Goal: Transaction & Acquisition: Purchase product/service

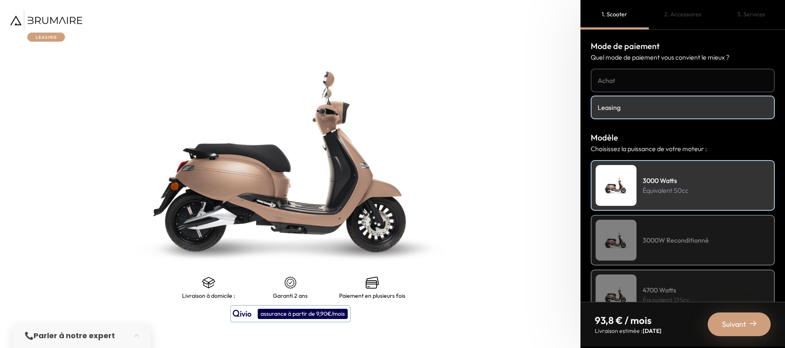
click at [662, 244] on h4 "3000W Reconditionné" at bounding box center [676, 241] width 66 height 10
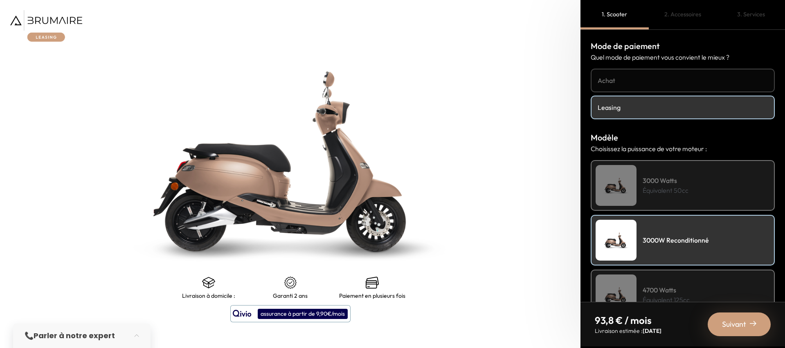
click at [649, 180] on h4 "3000 Watts" at bounding box center [666, 181] width 46 height 10
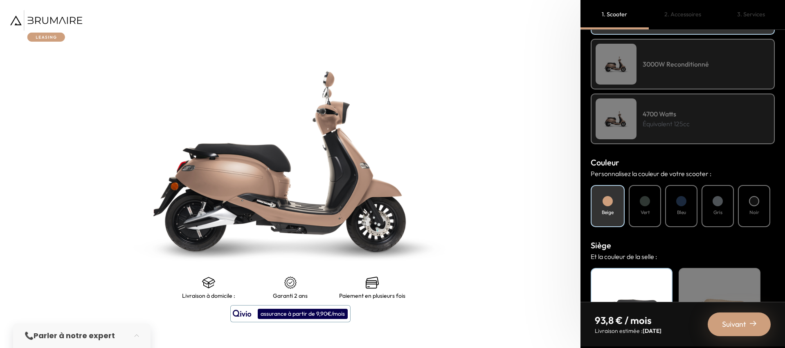
scroll to position [176, 0]
click at [686, 207] on div "Bleu" at bounding box center [681, 206] width 32 height 42
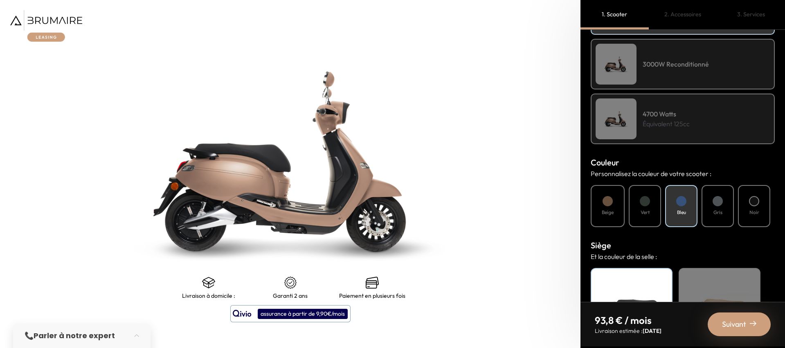
click at [715, 209] on h4 "Gris" at bounding box center [717, 212] width 9 height 7
click at [758, 209] on h4 "Noir" at bounding box center [754, 212] width 10 height 7
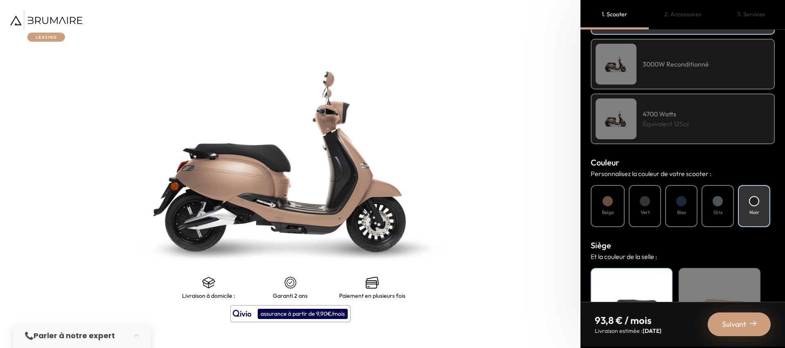
click at [680, 208] on div "Bleu" at bounding box center [681, 206] width 32 height 42
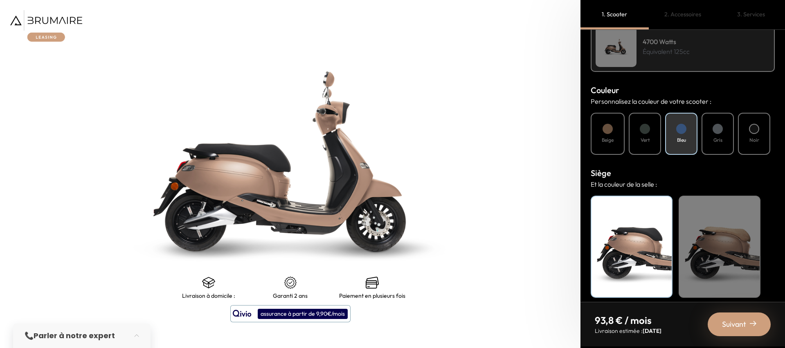
scroll to position [255, 0]
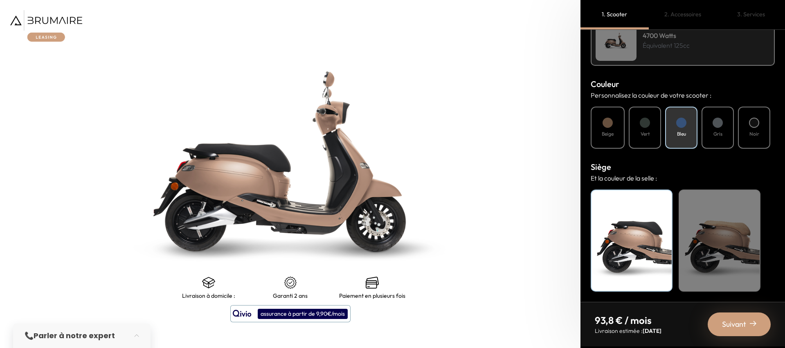
click at [722, 237] on div "Beige" at bounding box center [720, 241] width 82 height 102
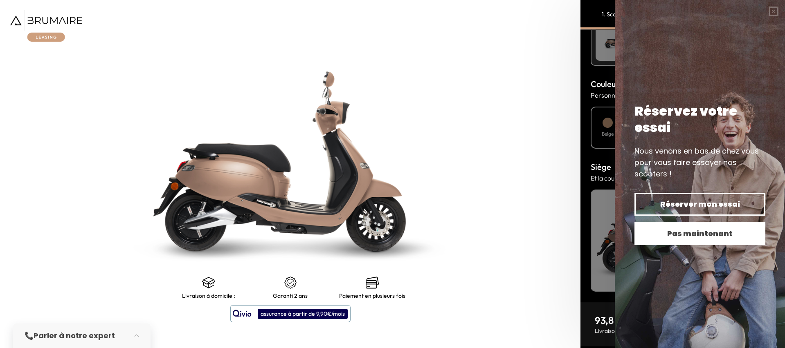
click at [712, 234] on span "Pas maintenant" at bounding box center [700, 233] width 102 height 11
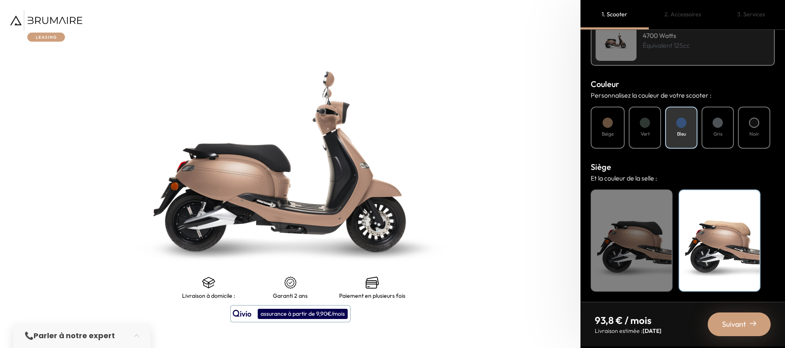
click at [742, 321] on span "Suivant" at bounding box center [734, 324] width 24 height 11
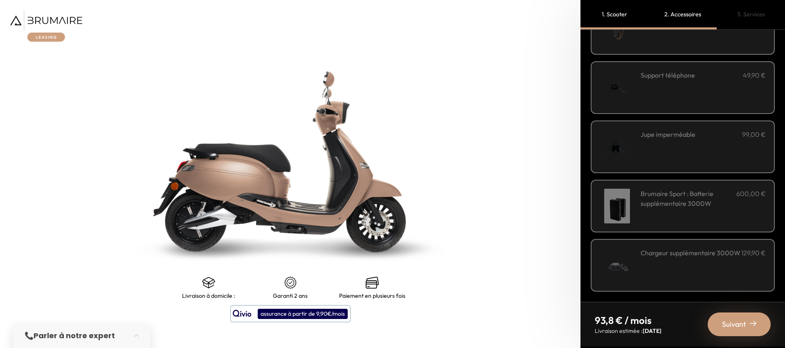
scroll to position [0, 0]
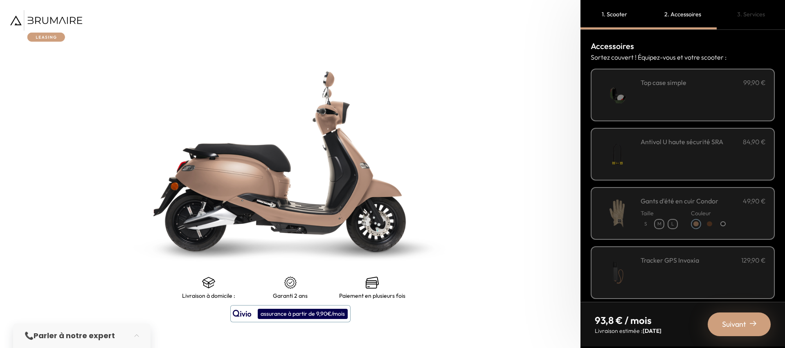
click at [739, 326] on span "Suivant" at bounding box center [734, 324] width 24 height 11
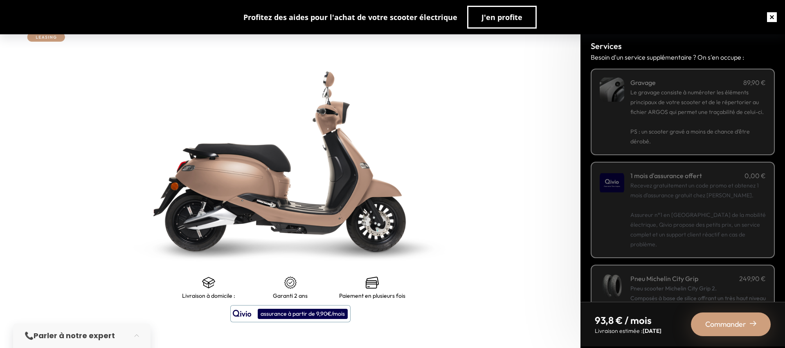
click at [773, 22] on button "button" at bounding box center [772, 17] width 26 height 26
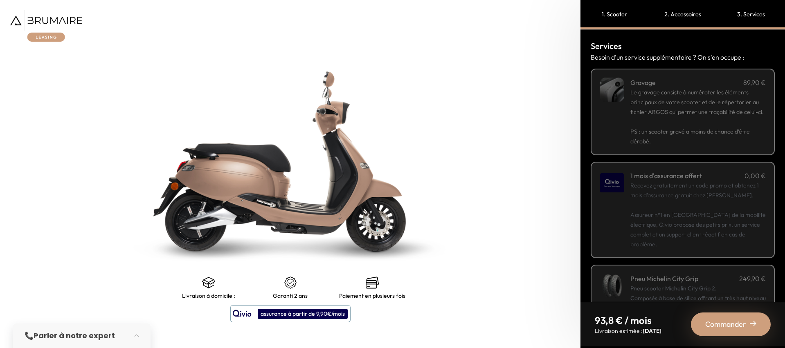
click at [43, 34] on img at bounding box center [46, 25] width 72 height 31
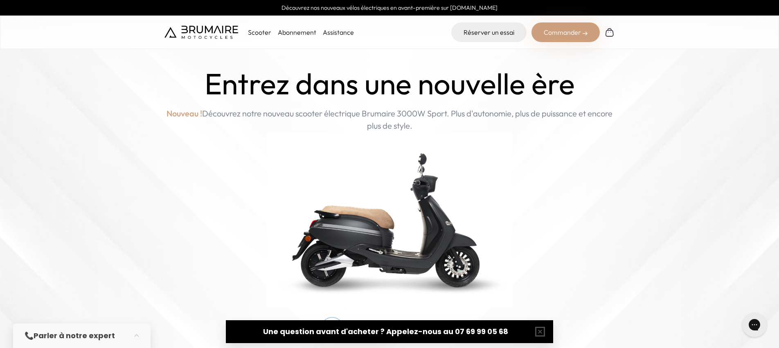
click at [191, 31] on img at bounding box center [201, 32] width 74 height 13
click at [256, 33] on p "Scooter" at bounding box center [259, 32] width 23 height 10
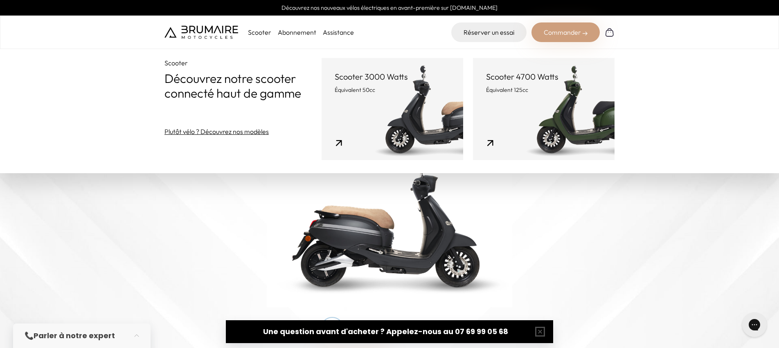
click at [347, 94] on link "Scooter 3000 Watts Équivalent 50cc" at bounding box center [392, 109] width 142 height 102
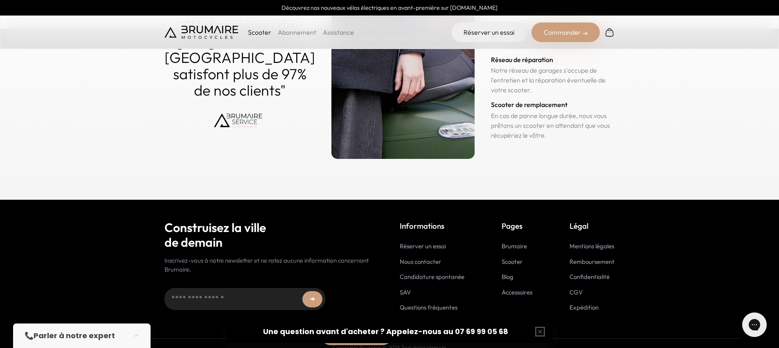
scroll to position [4048, 0]
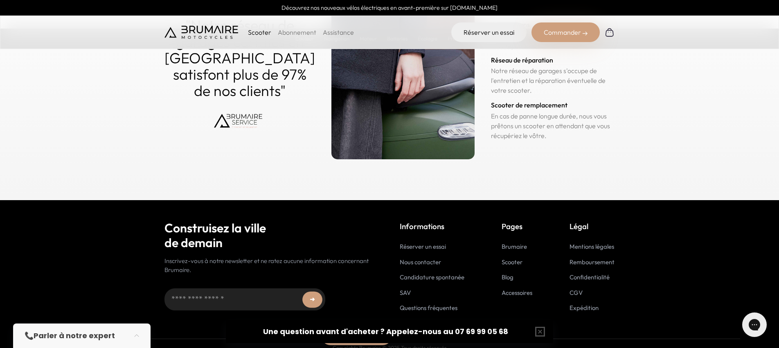
click at [299, 31] on link "Abonnement" at bounding box center [297, 32] width 38 height 8
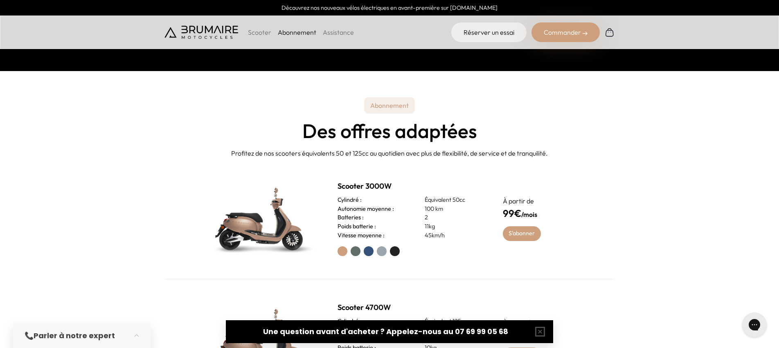
scroll to position [264, 0]
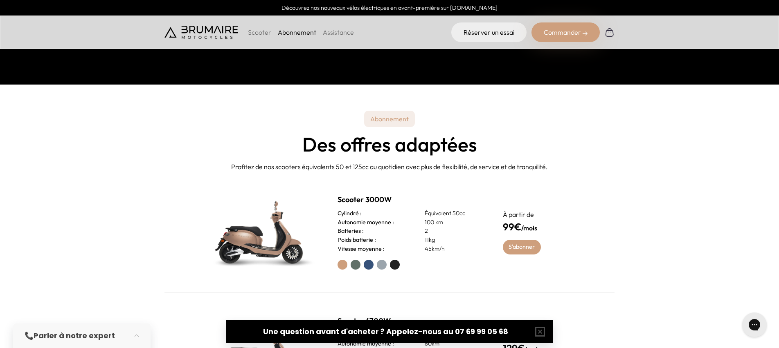
click at [258, 31] on p "Scooter" at bounding box center [259, 32] width 23 height 10
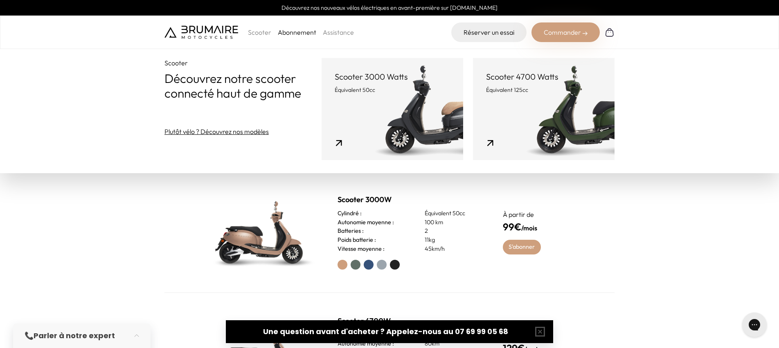
click at [225, 30] on img at bounding box center [201, 32] width 74 height 13
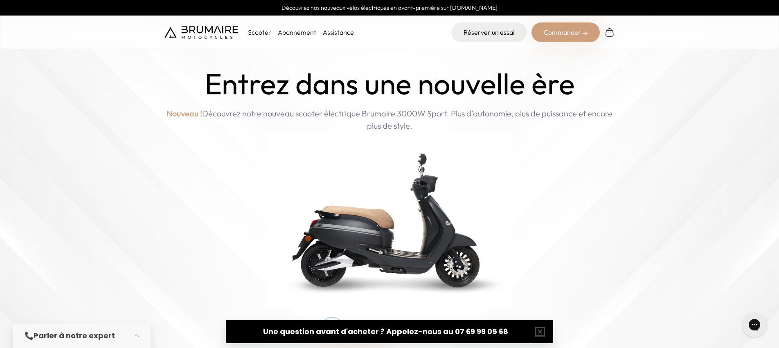
click at [566, 33] on div "Commander" at bounding box center [565, 32] width 68 height 20
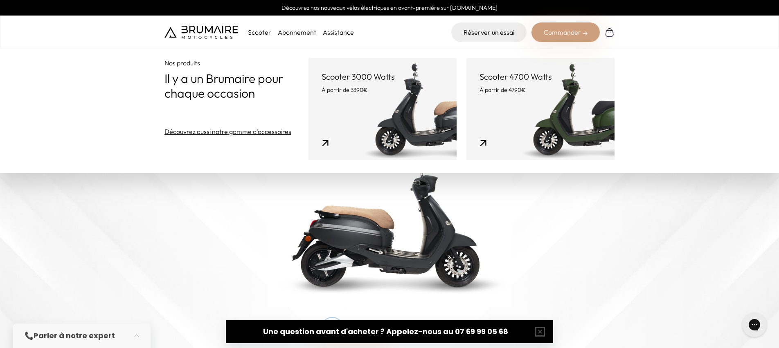
click at [409, 108] on link "Scooter 3000 Watts À partir de 3390€" at bounding box center [382, 109] width 148 height 102
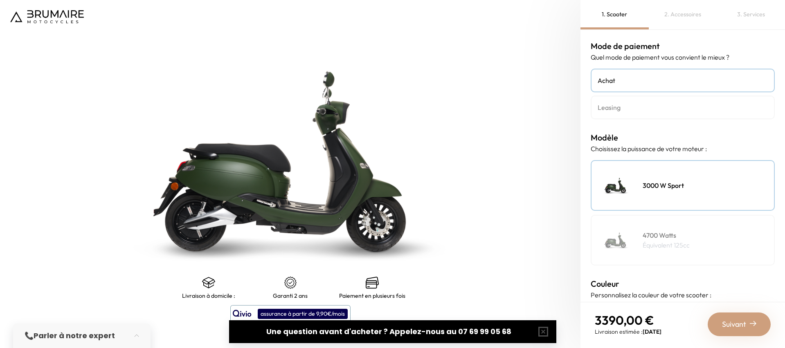
click at [637, 105] on h4 "Leasing" at bounding box center [683, 108] width 170 height 10
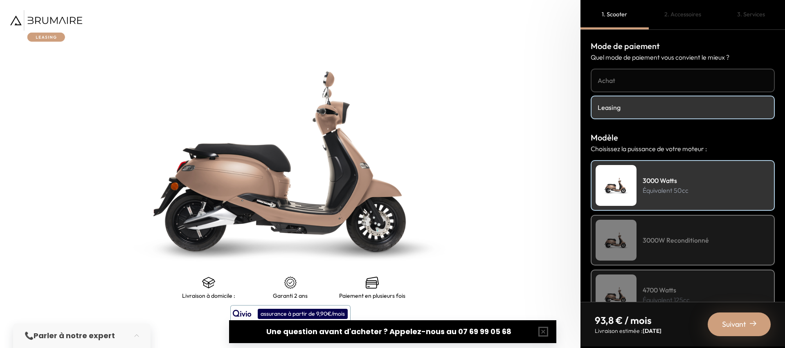
click at [625, 80] on h4 "Achat" at bounding box center [683, 81] width 170 height 10
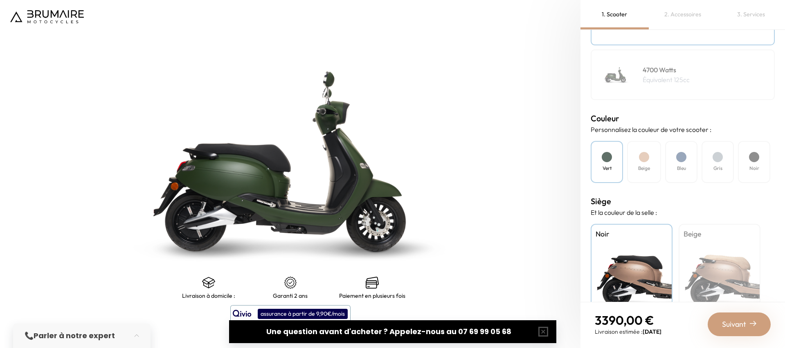
scroll to position [200, 0]
